Goal: Task Accomplishment & Management: Use online tool/utility

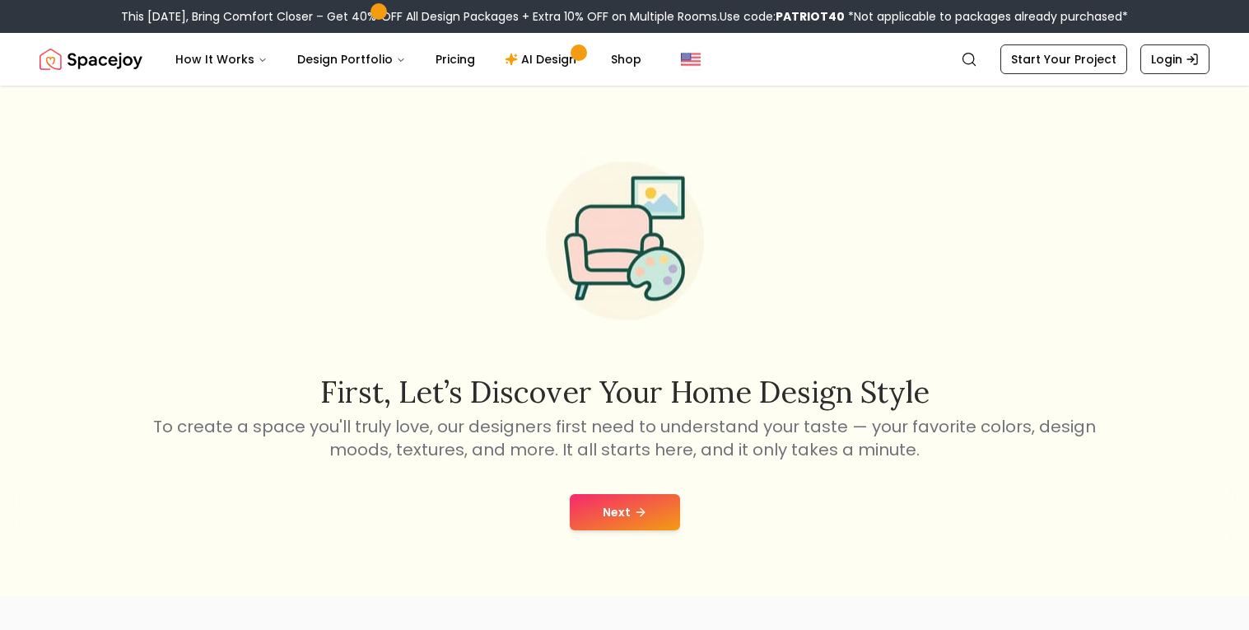
click at [641, 510] on icon at bounding box center [643, 511] width 4 height 7
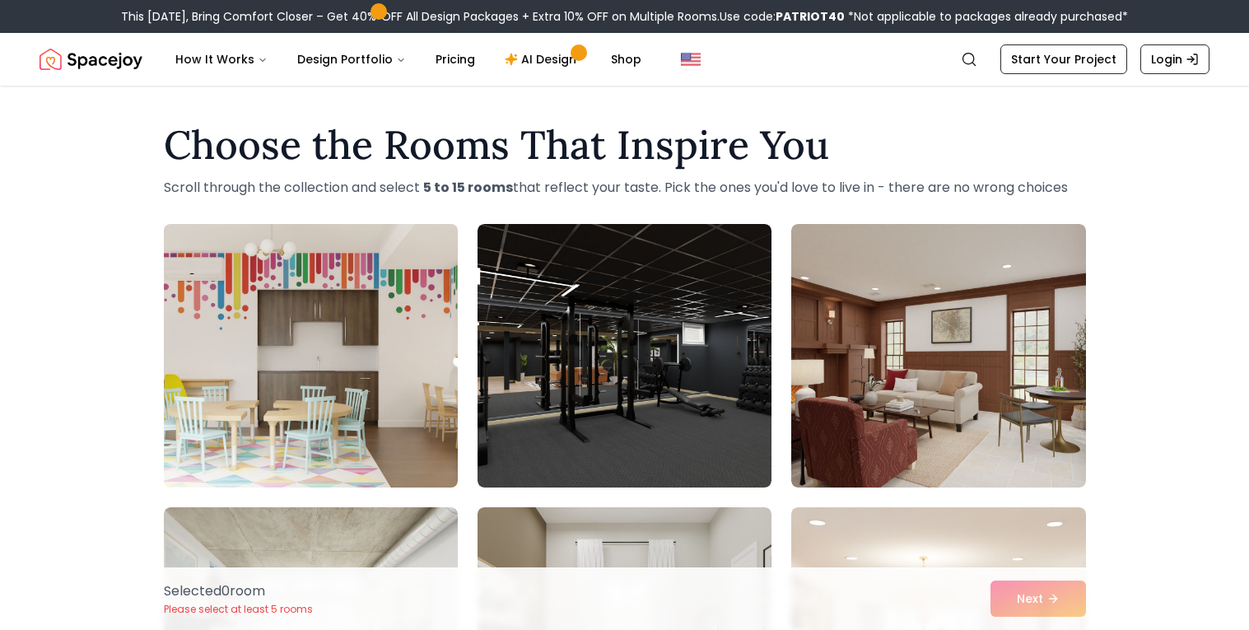
click at [383, 387] on img at bounding box center [310, 355] width 309 height 277
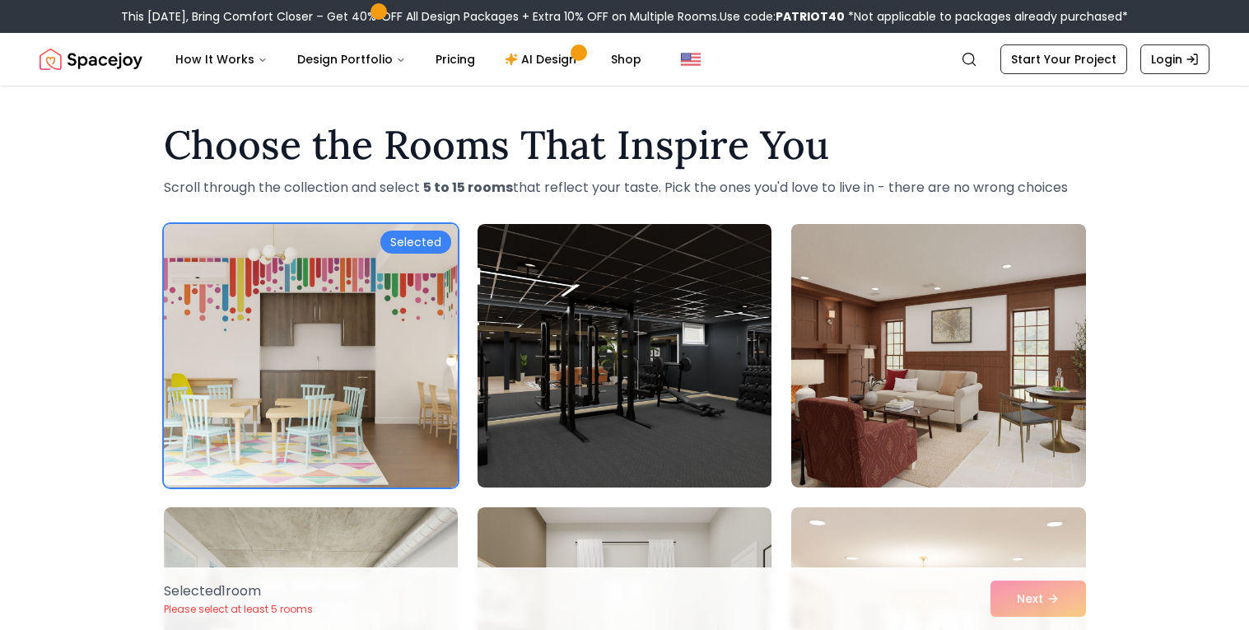
click at [1025, 602] on div "Selected 1 room Please select at least 5 rooms Next" at bounding box center [625, 598] width 949 height 63
click at [1024, 610] on div "Selected 1 room Please select at least 5 rooms Next" at bounding box center [625, 598] width 949 height 63
click at [587, 289] on img at bounding box center [624, 355] width 309 height 277
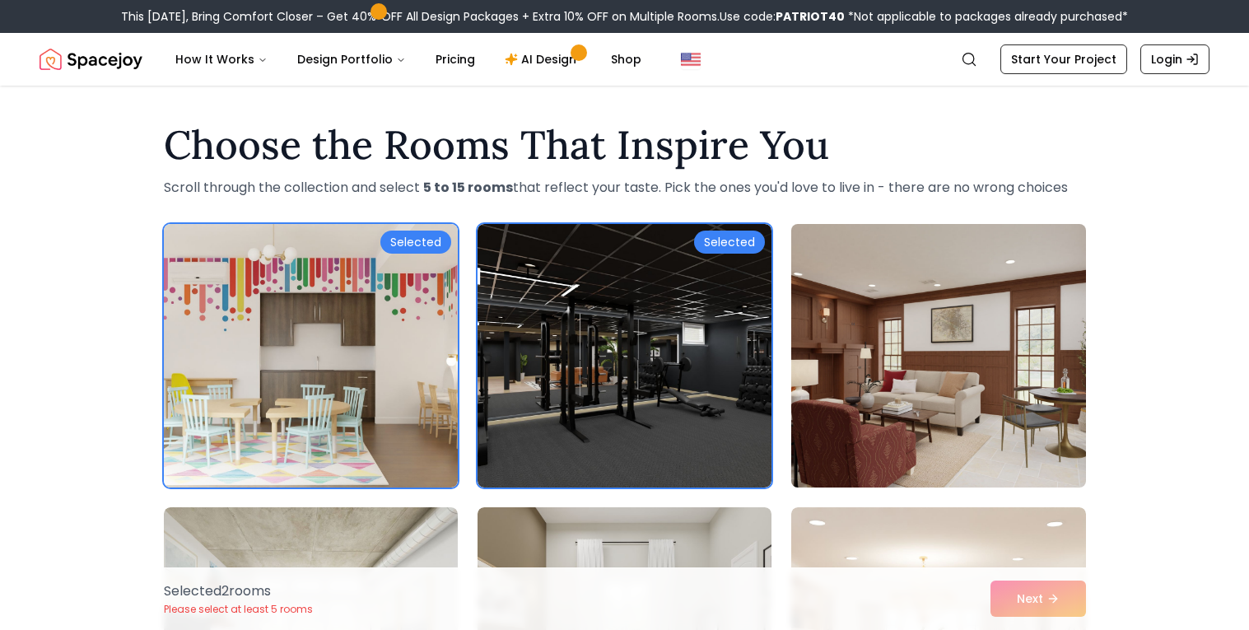
click at [888, 358] on img at bounding box center [938, 355] width 309 height 277
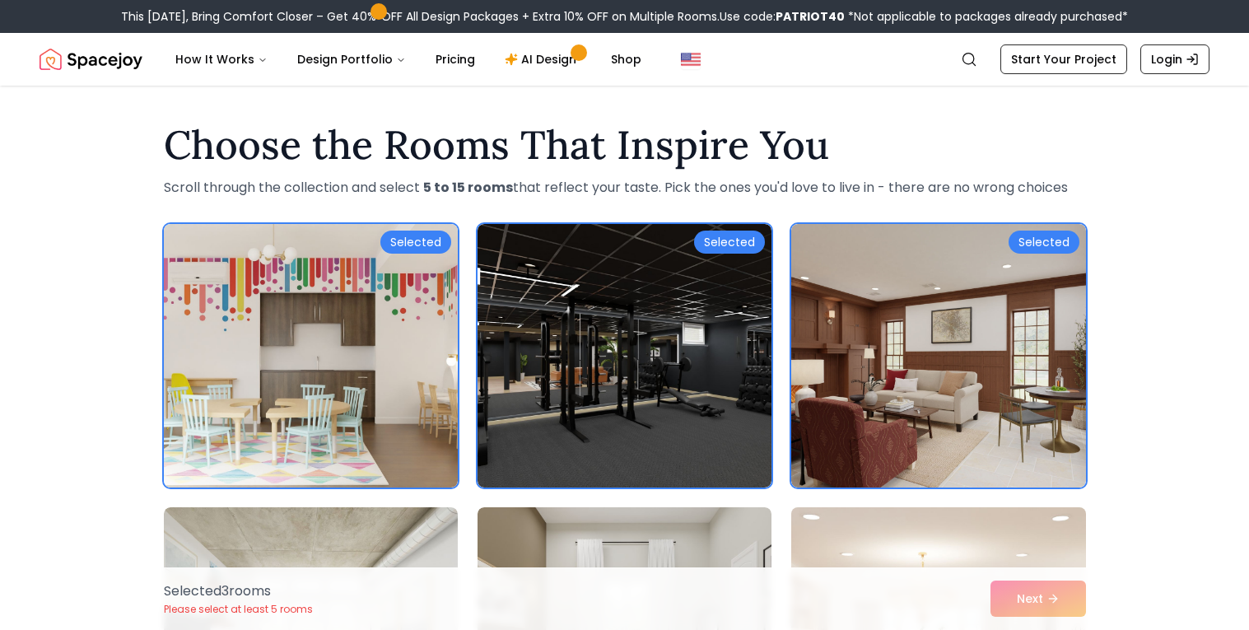
click at [871, 511] on img at bounding box center [938, 639] width 309 height 277
click at [357, 511] on img at bounding box center [310, 639] width 309 height 277
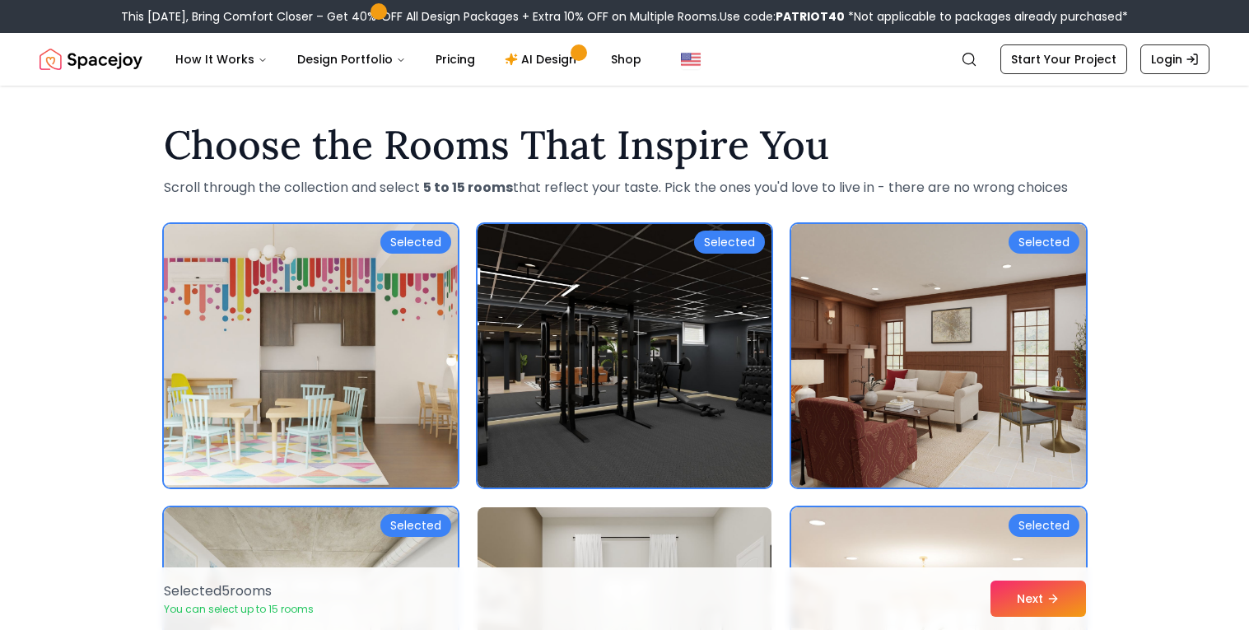
click at [747, 536] on img at bounding box center [624, 639] width 309 height 277
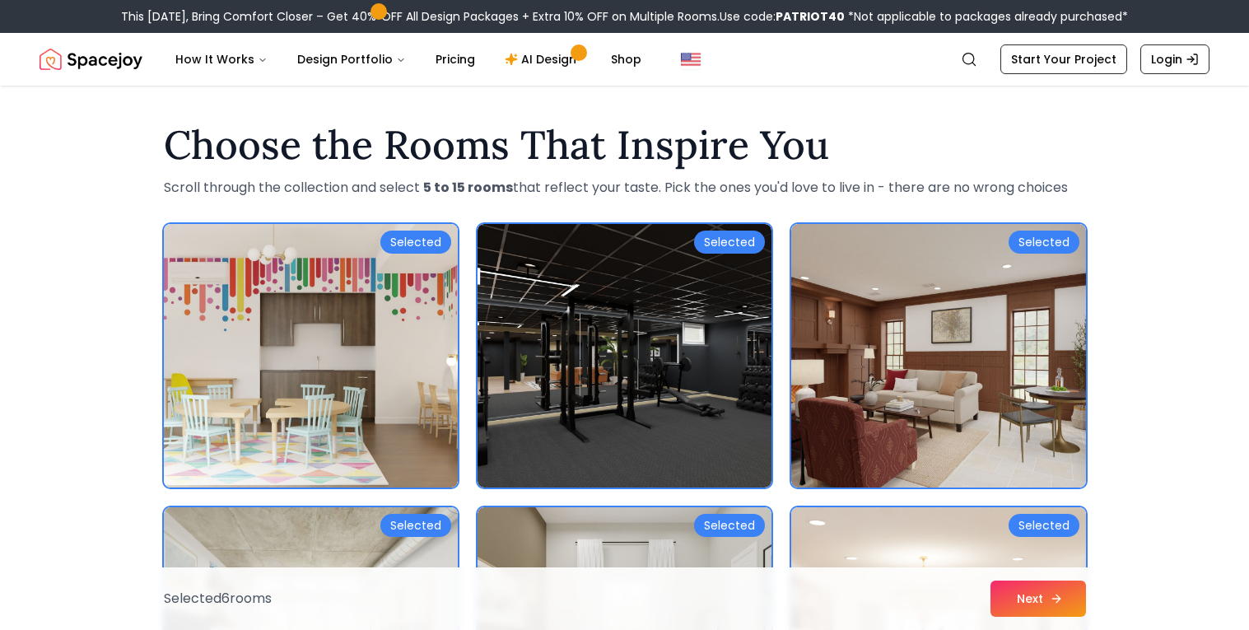
click at [1003, 605] on button "Next" at bounding box center [1039, 599] width 96 height 36
